Goal: Find specific page/section: Find specific page/section

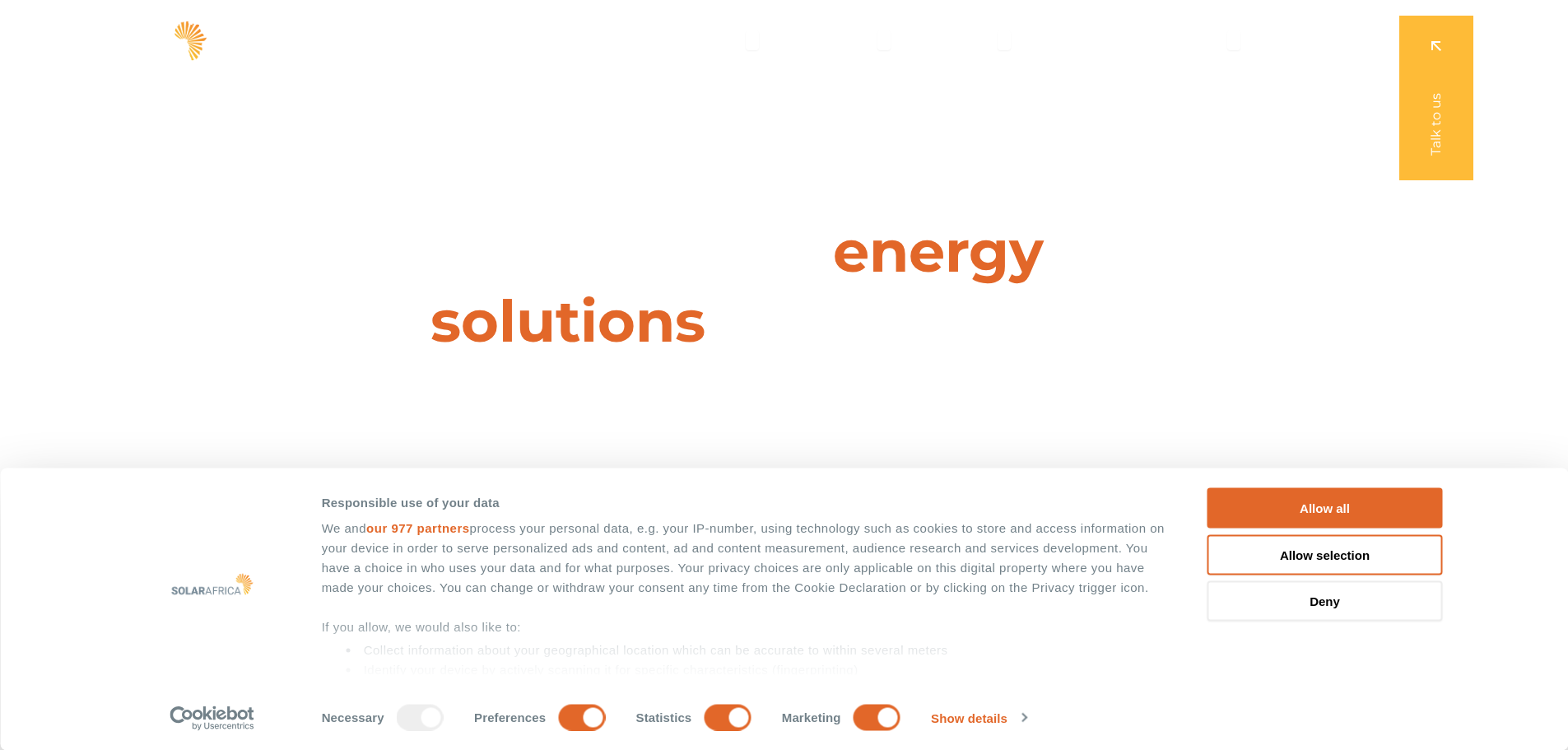
drag, startPoint x: 1295, startPoint y: 505, endPoint x: 874, endPoint y: 531, distance: 421.8
click at [1295, 506] on button "Allow all" at bounding box center [1325, 508] width 236 height 41
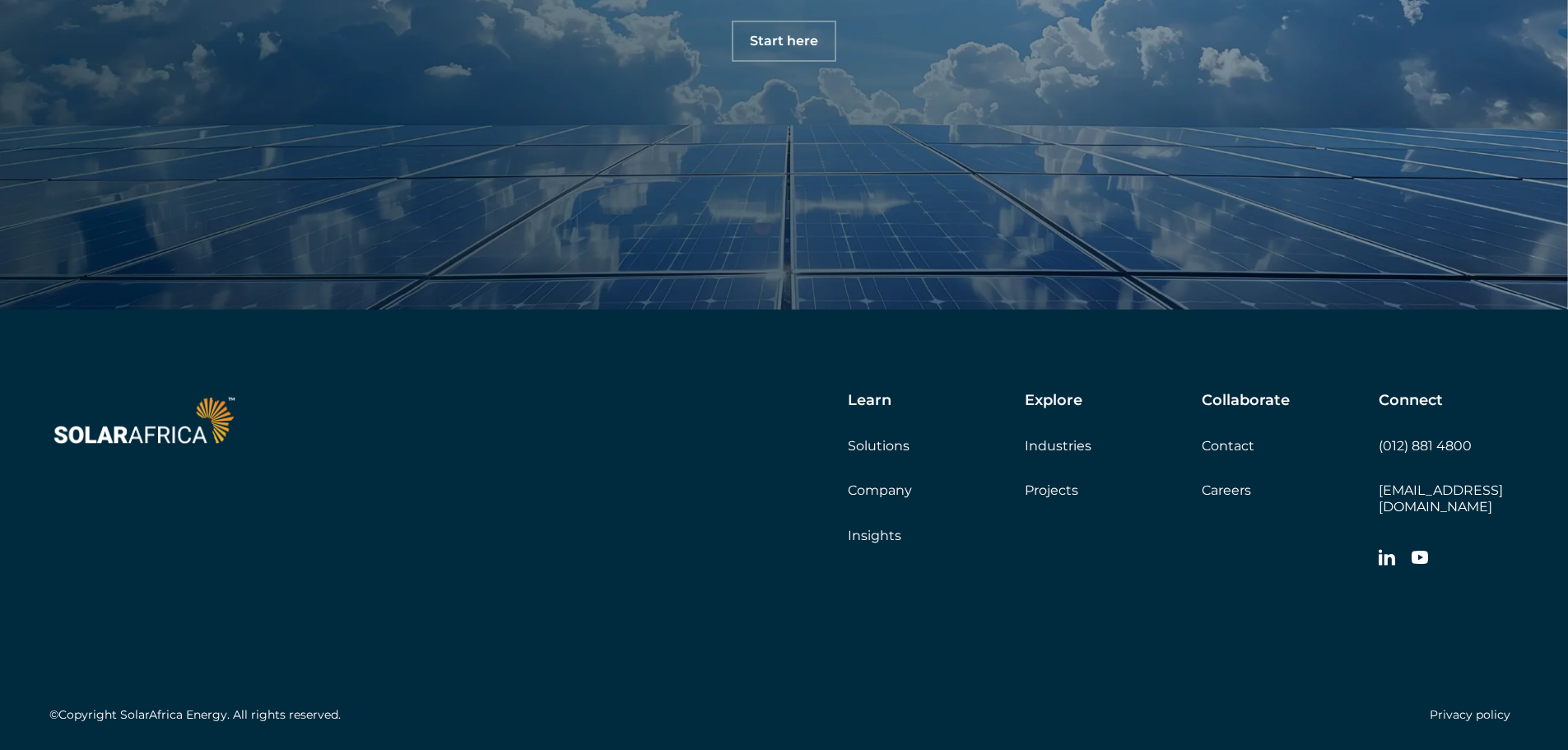
scroll to position [5764, 0]
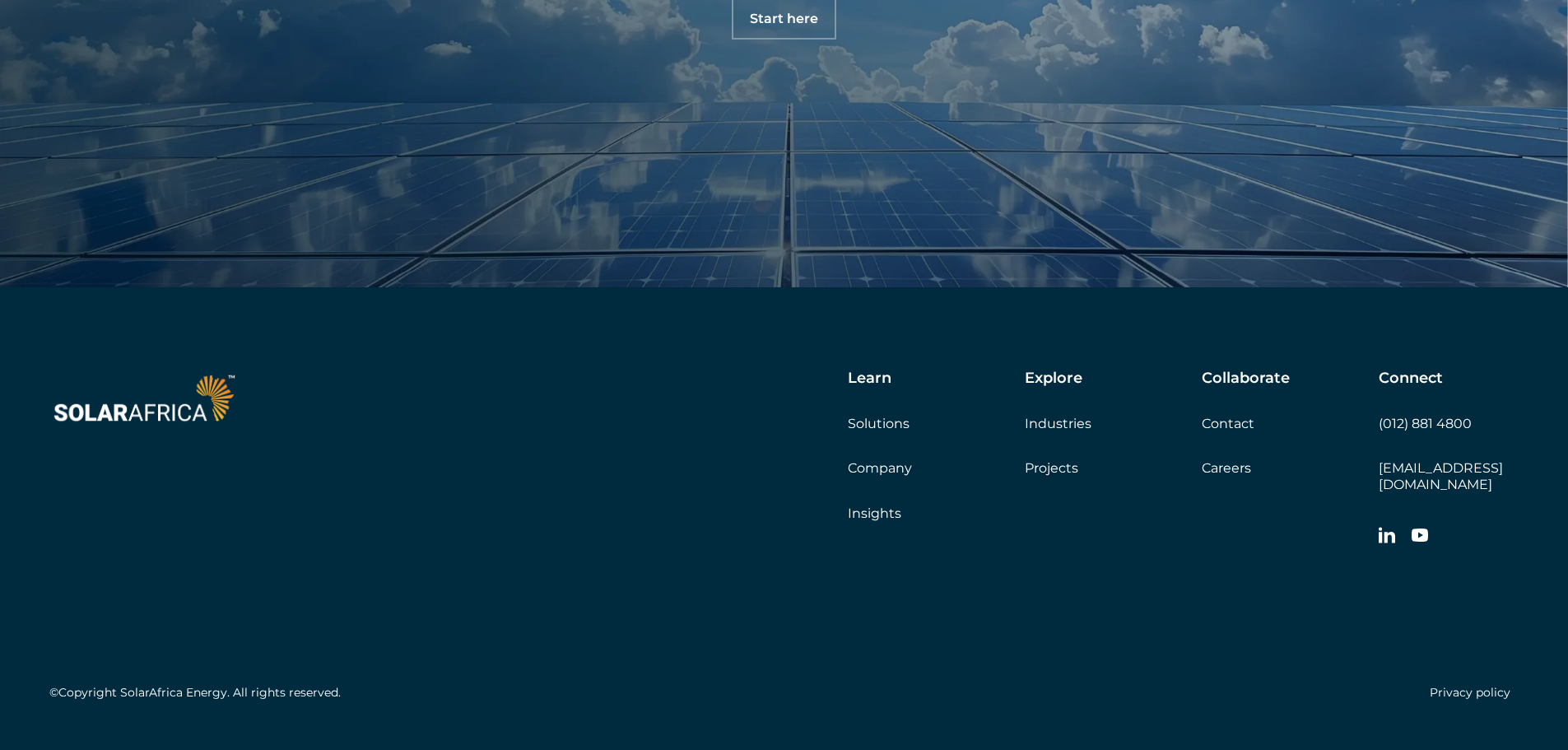
click at [1241, 472] on link "Careers" at bounding box center [1227, 468] width 50 height 16
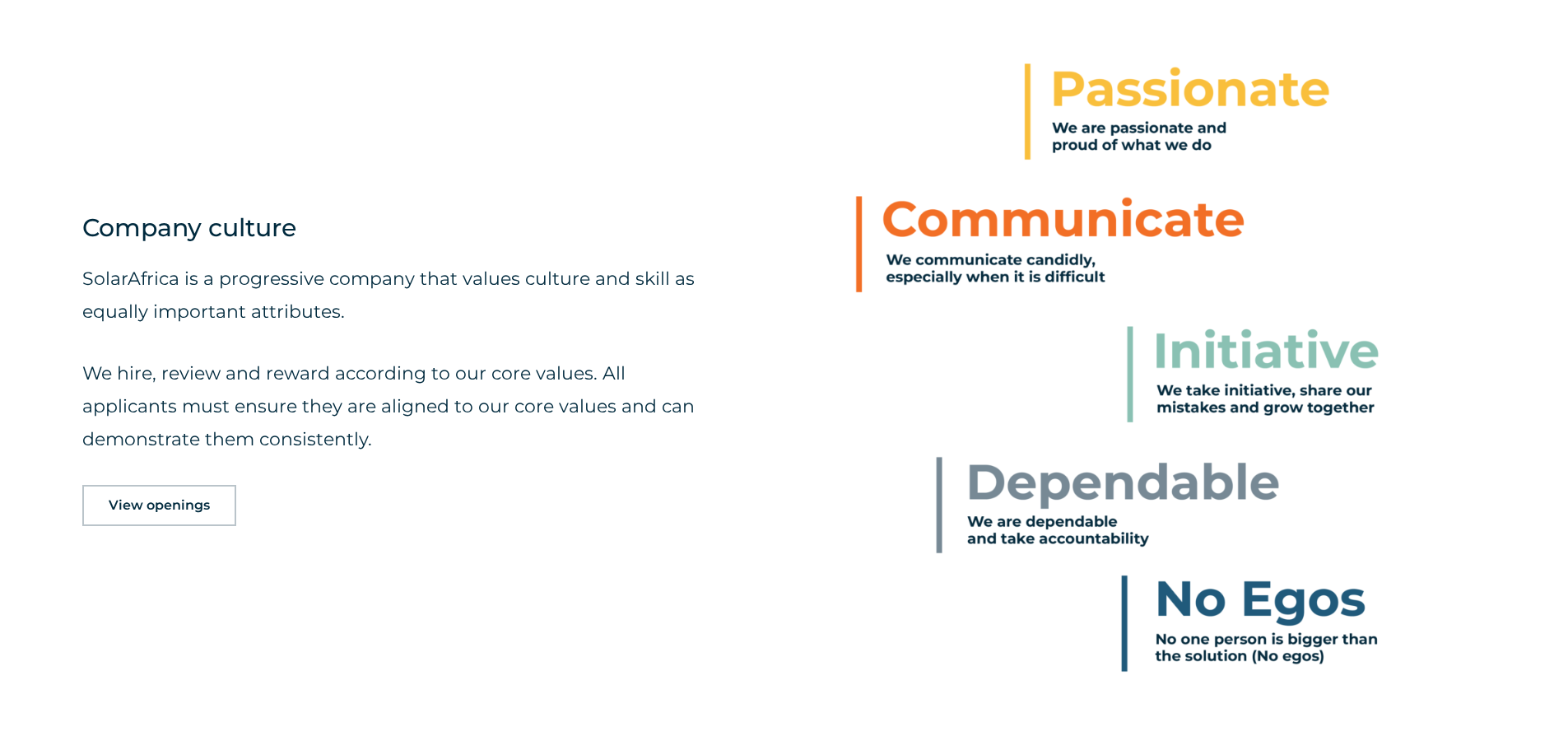
scroll to position [906, 0]
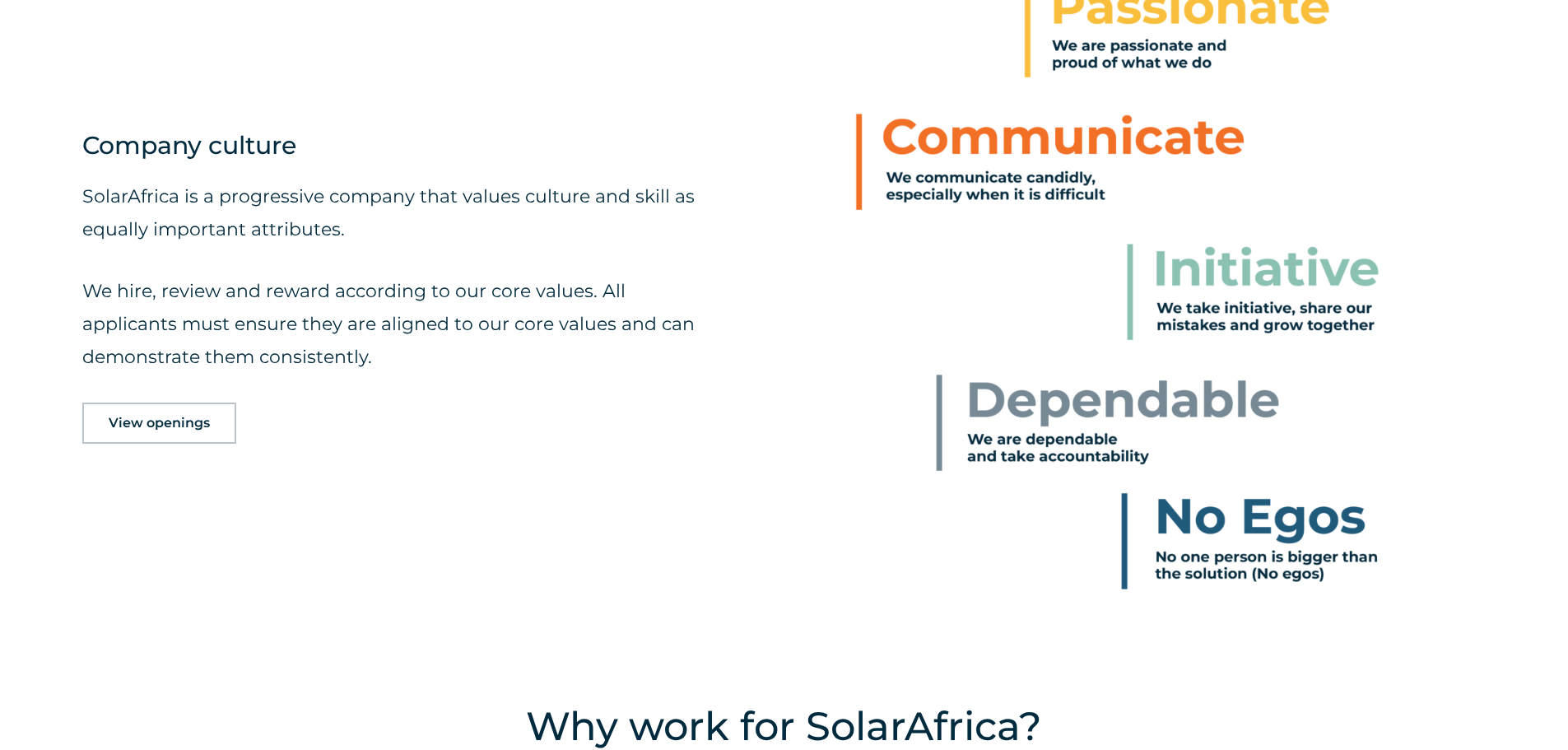
click at [169, 433] on link "View openings" at bounding box center [160, 423] width 154 height 41
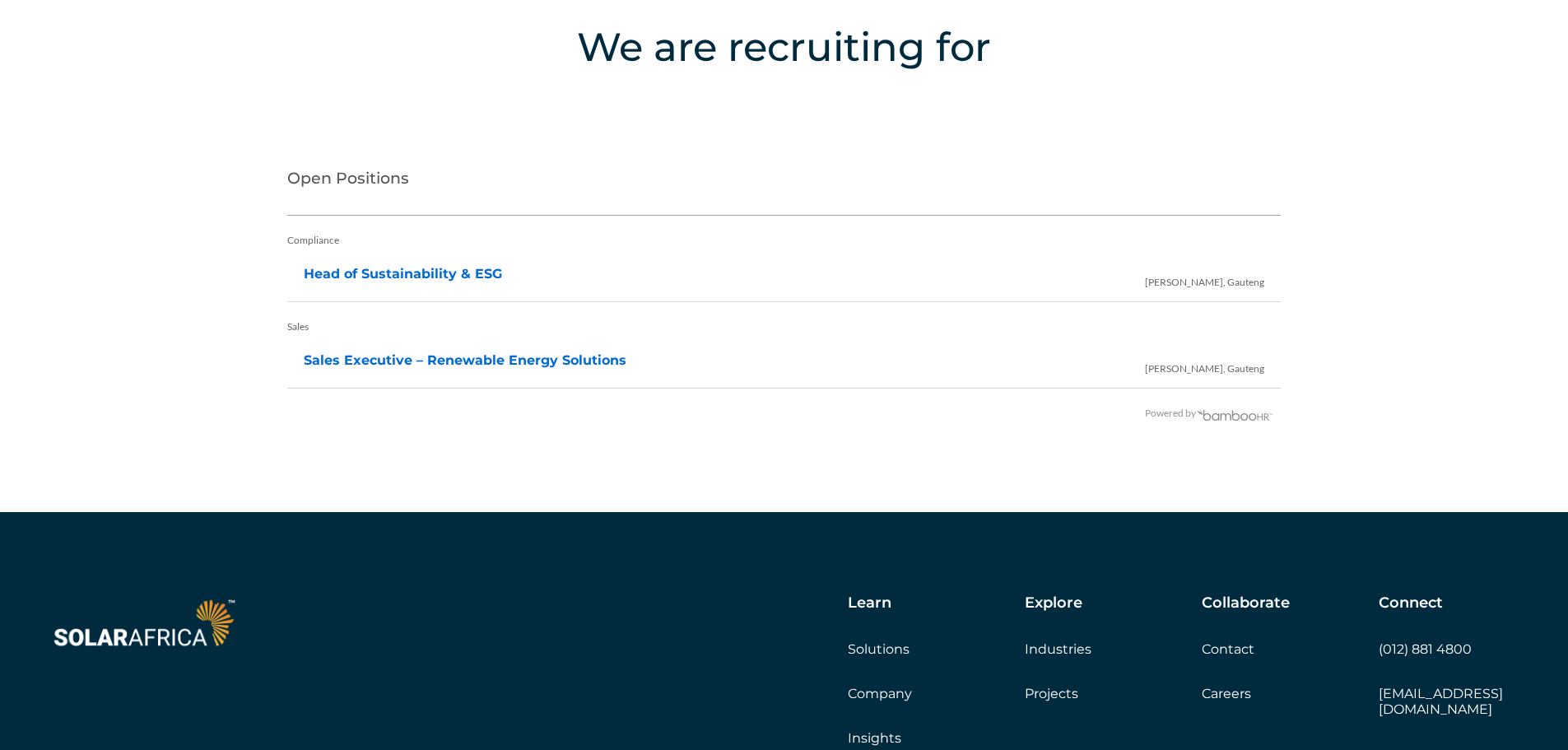
scroll to position [3351, 0]
